Goal: Transaction & Acquisition: Book appointment/travel/reservation

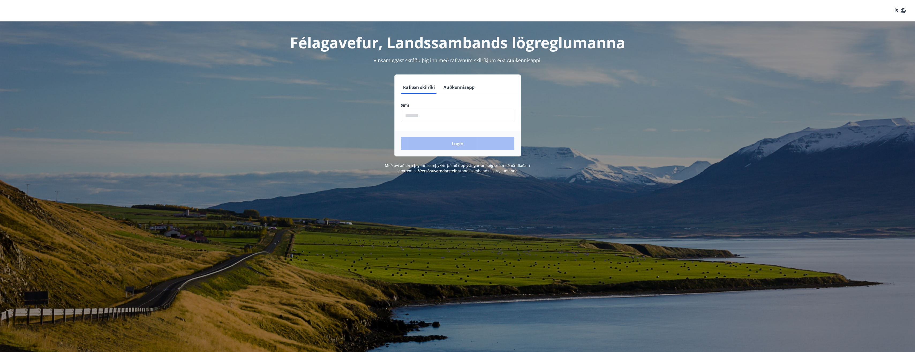
click at [424, 114] on input "phone" at bounding box center [458, 115] width 114 height 13
type input "********"
click at [432, 143] on button "Login" at bounding box center [458, 143] width 114 height 13
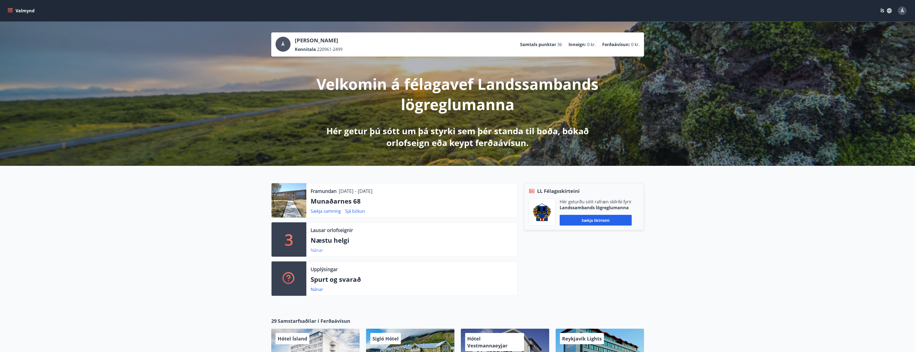
click at [316, 250] on link "Nánar" at bounding box center [317, 250] width 13 height 6
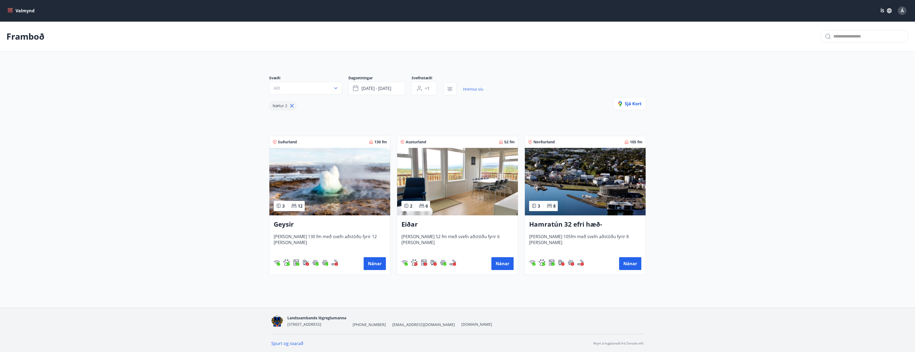
click at [8, 10] on icon "menu" at bounding box center [10, 10] width 5 height 5
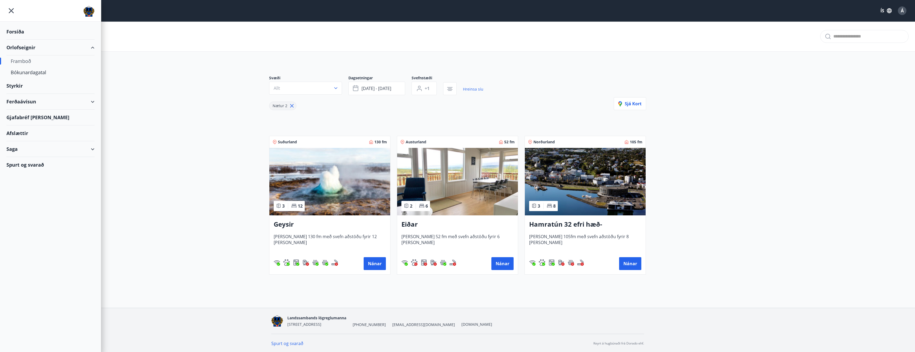
click at [24, 63] on div "Framboð" at bounding box center [51, 60] width 80 height 11
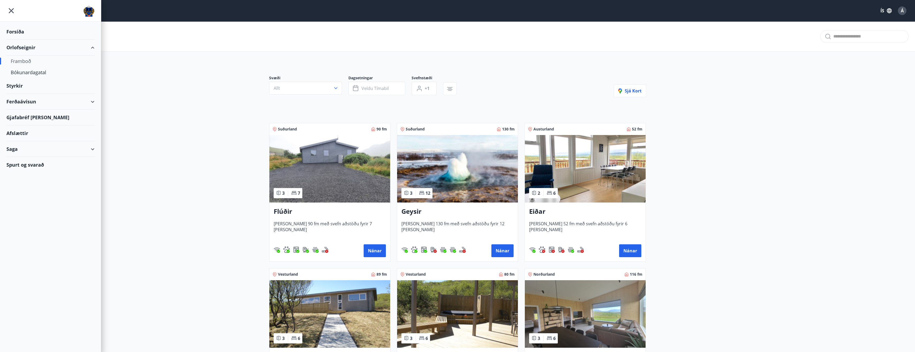
type input "*"
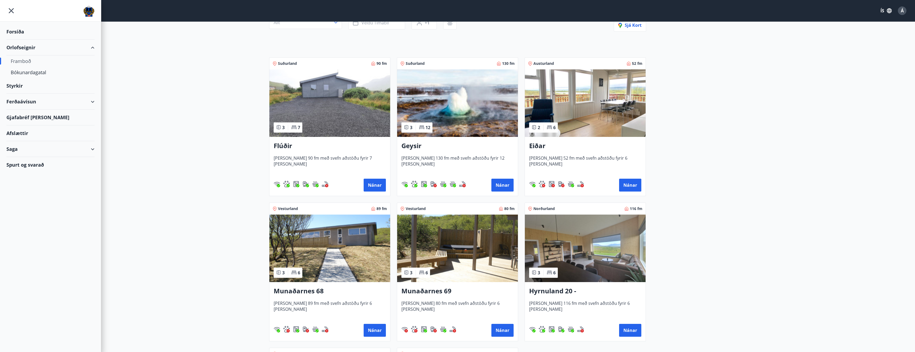
scroll to position [80, 0]
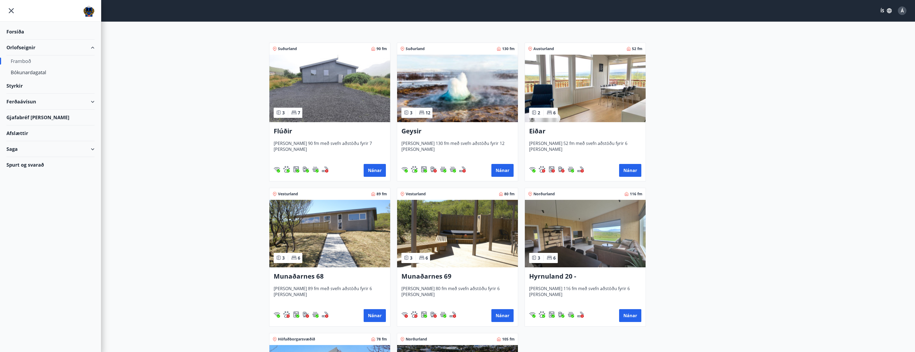
click at [327, 233] on img at bounding box center [329, 234] width 121 height 68
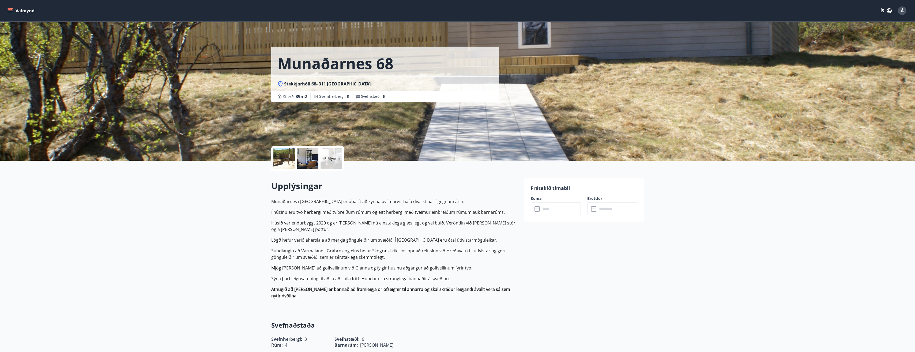
click at [536, 208] on icon at bounding box center [537, 208] width 5 height 1
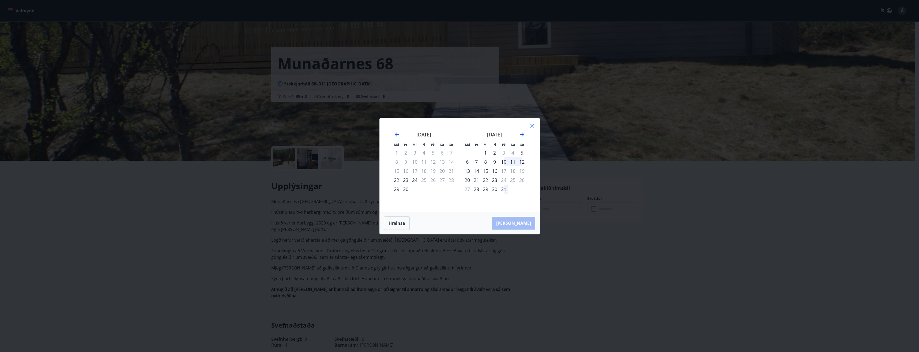
click at [531, 123] on icon at bounding box center [532, 125] width 6 height 6
